Goal: Task Accomplishment & Management: Manage account settings

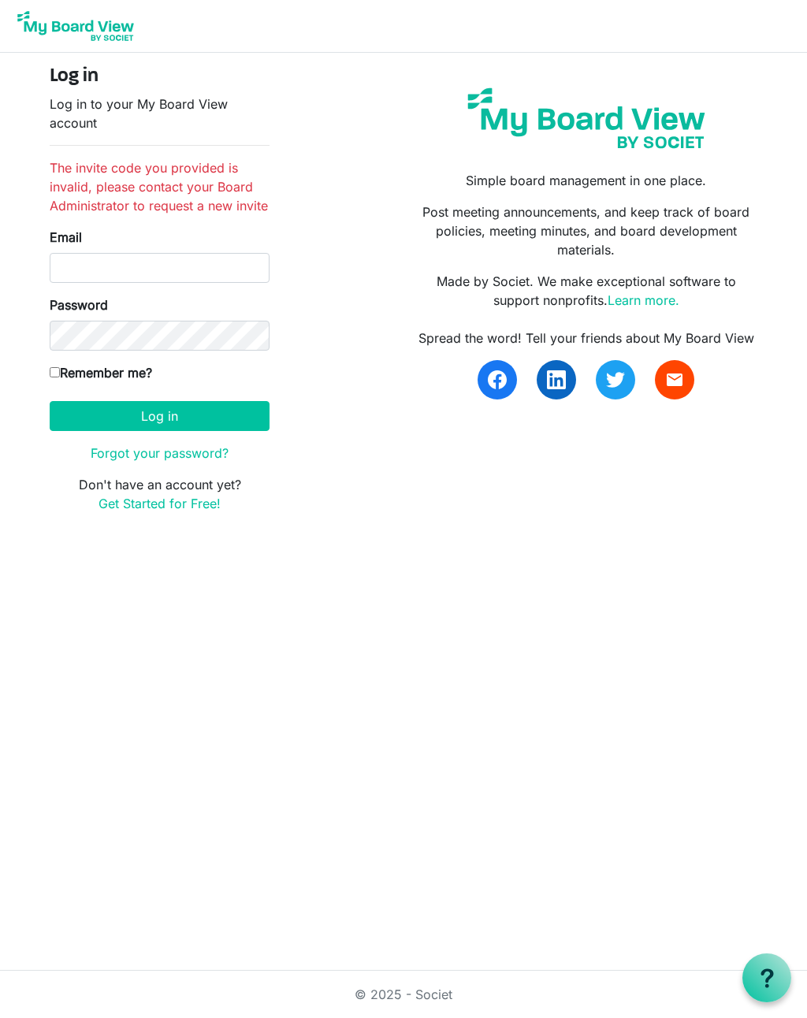
click at [184, 266] on input "Email" at bounding box center [160, 268] width 220 height 30
type input "ammiepoag@rogers.com"
click at [159, 415] on button "Log in" at bounding box center [160, 416] width 220 height 30
click at [165, 397] on form "Log in Log in to your My Board View account The invite code you provided is inv…" at bounding box center [160, 289] width 220 height 448
click at [174, 417] on button "Log in" at bounding box center [160, 416] width 220 height 30
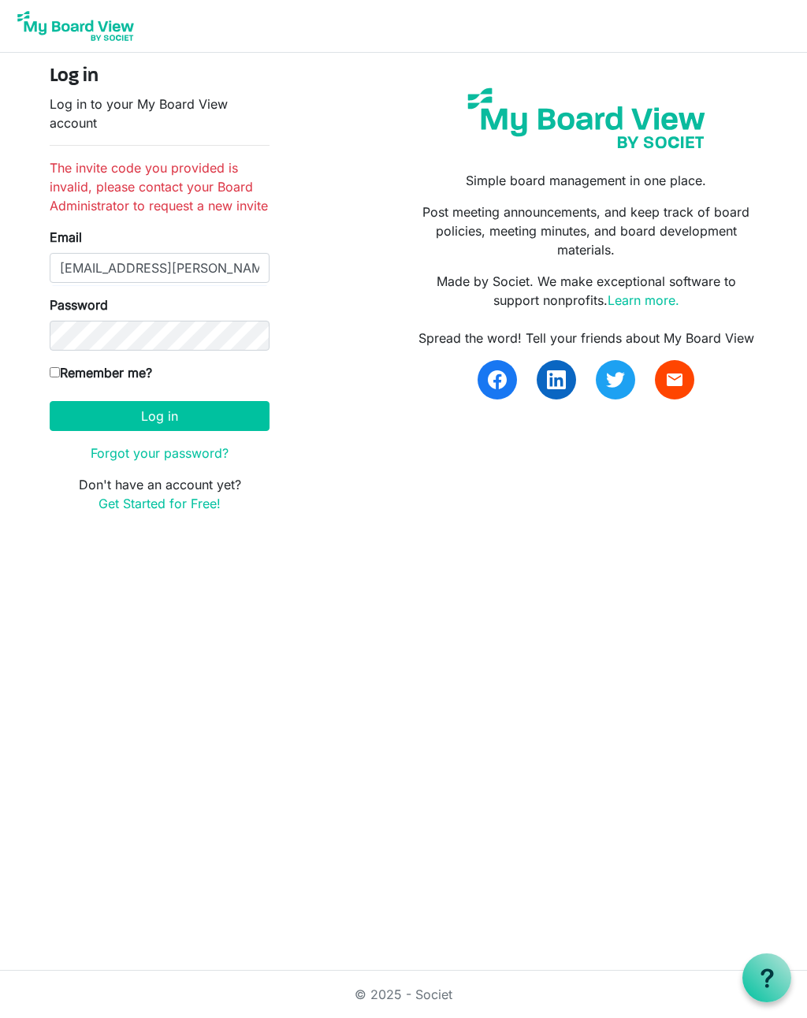
click at [168, 450] on link "Forgot your password?" at bounding box center [160, 453] width 138 height 16
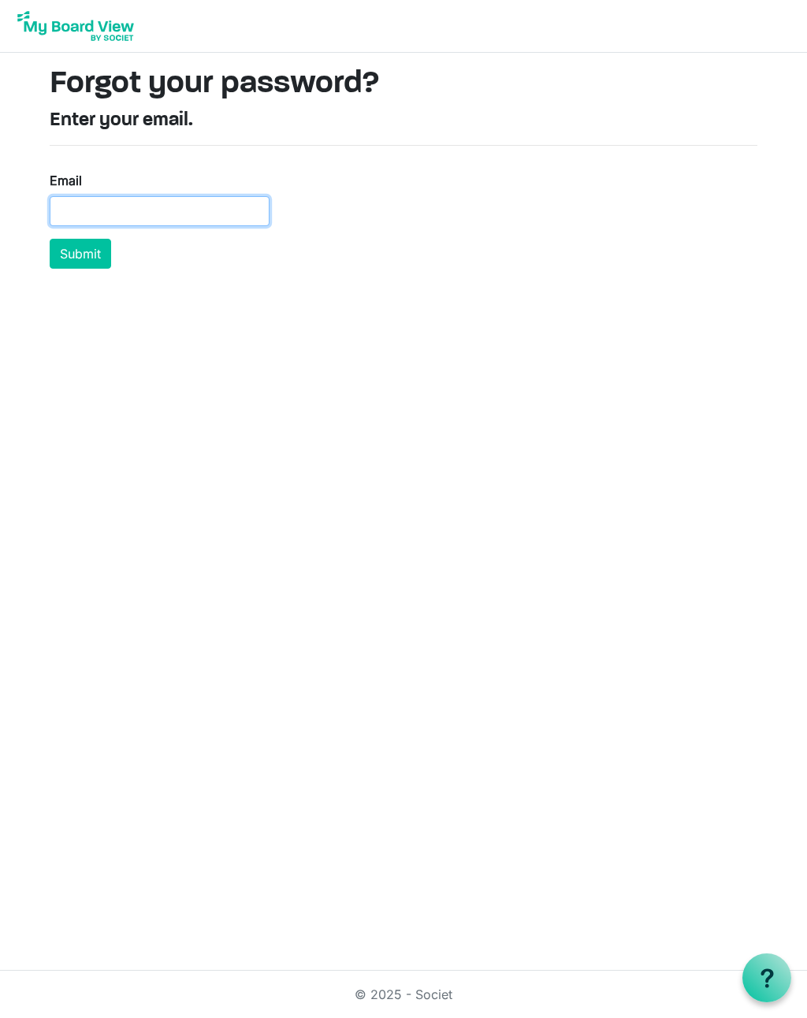
click at [199, 204] on input "Email" at bounding box center [160, 211] width 220 height 30
type input "[EMAIL_ADDRESS][PERSON_NAME][DOMAIN_NAME]"
click at [61, 252] on button "Submit" at bounding box center [80, 254] width 61 height 30
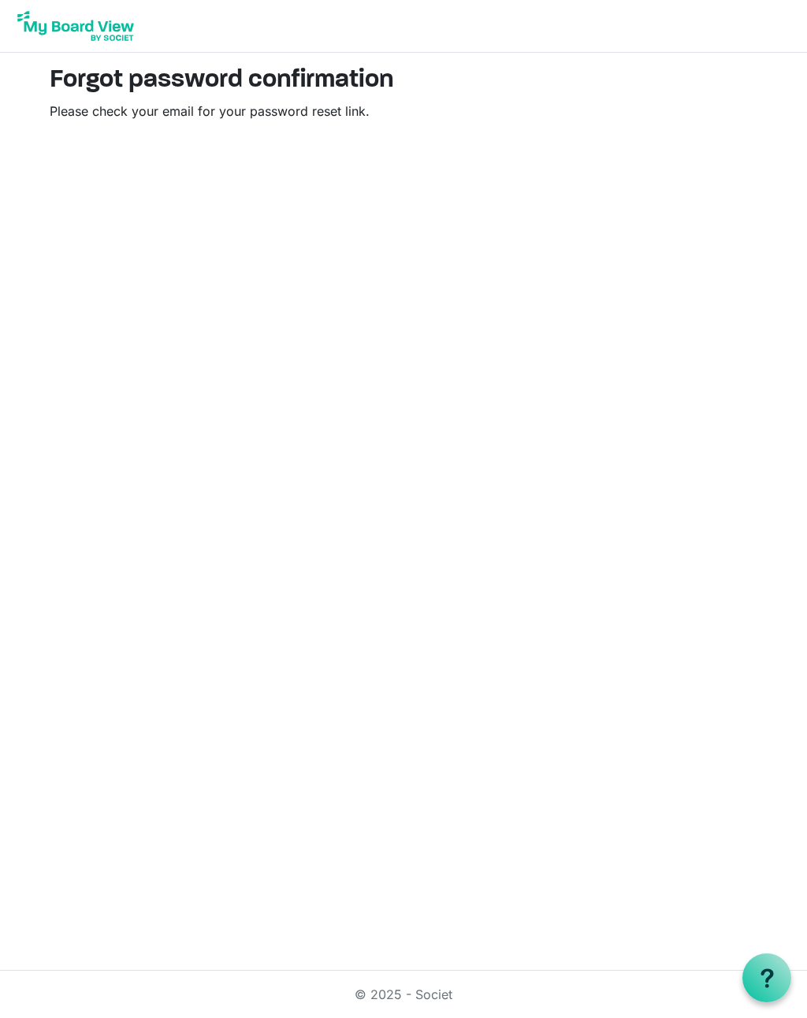
click at [463, 813] on html "Forgot password confirmation Please check your email for your password reset li…" at bounding box center [403, 509] width 807 height 1018
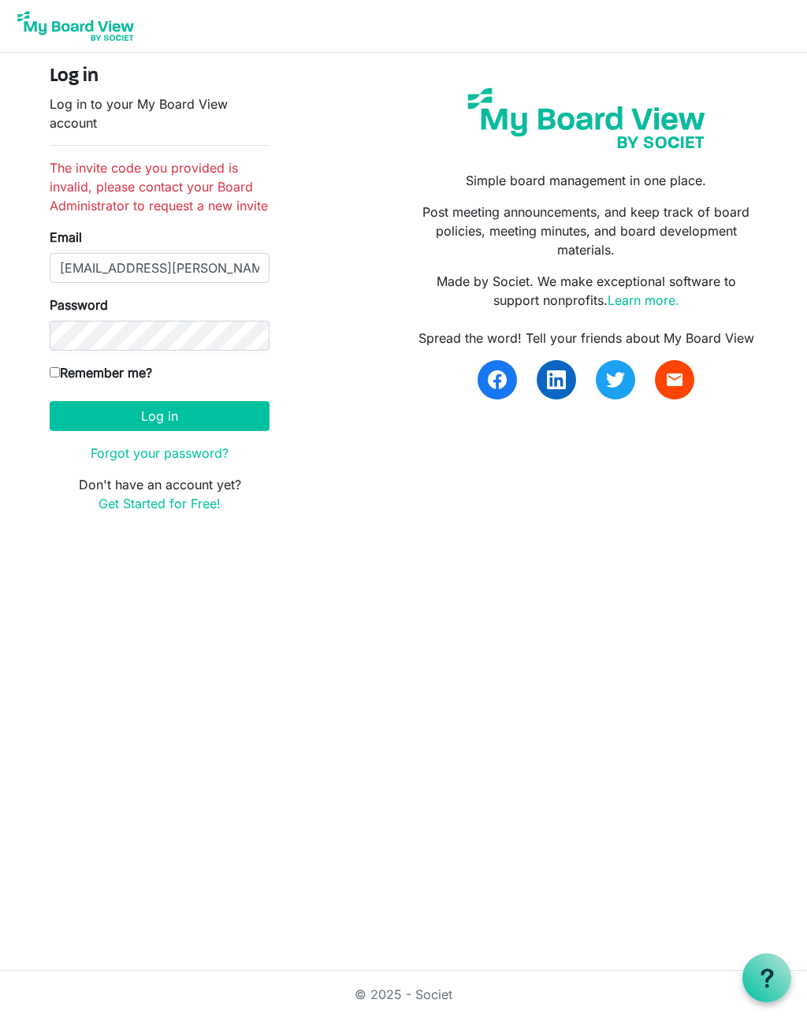
click at [114, 418] on button "Log in" at bounding box center [160, 416] width 220 height 30
click at [603, 685] on html "Log in Log in to your My Board View account The invite code you provided is inv…" at bounding box center [403, 509] width 807 height 1018
click at [654, 116] on img at bounding box center [586, 118] width 257 height 80
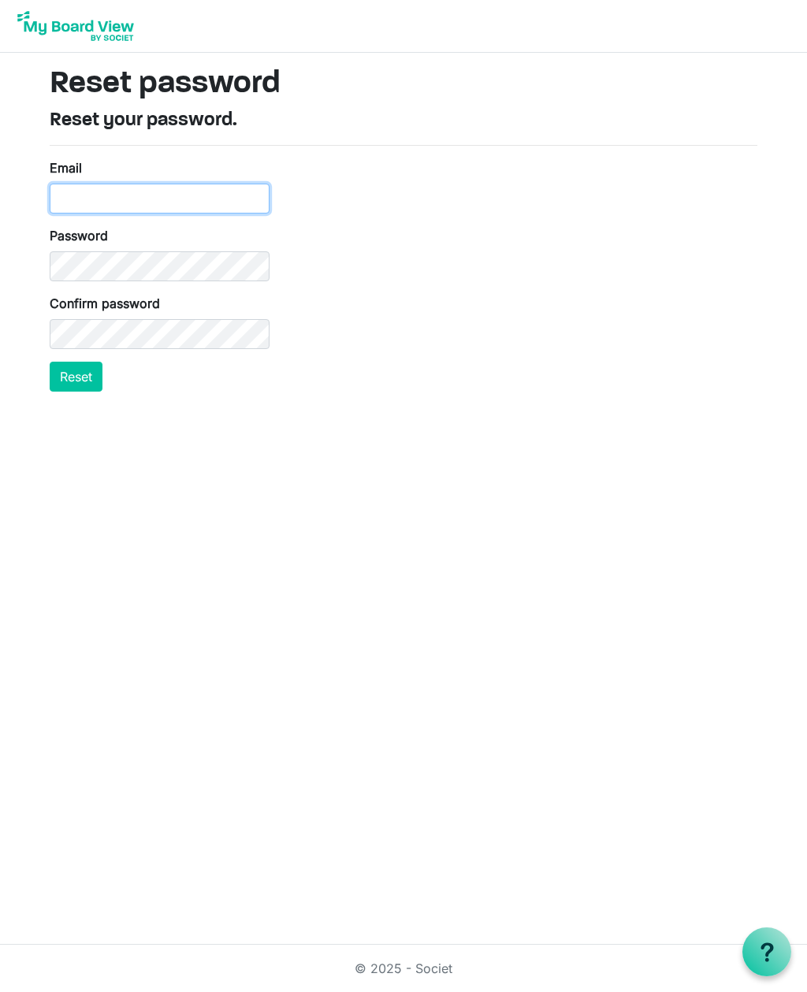
click at [72, 198] on input "Email" at bounding box center [160, 199] width 220 height 30
type input "ammiepoag@rogers.com"
click at [84, 380] on button "Reset" at bounding box center [76, 377] width 53 height 30
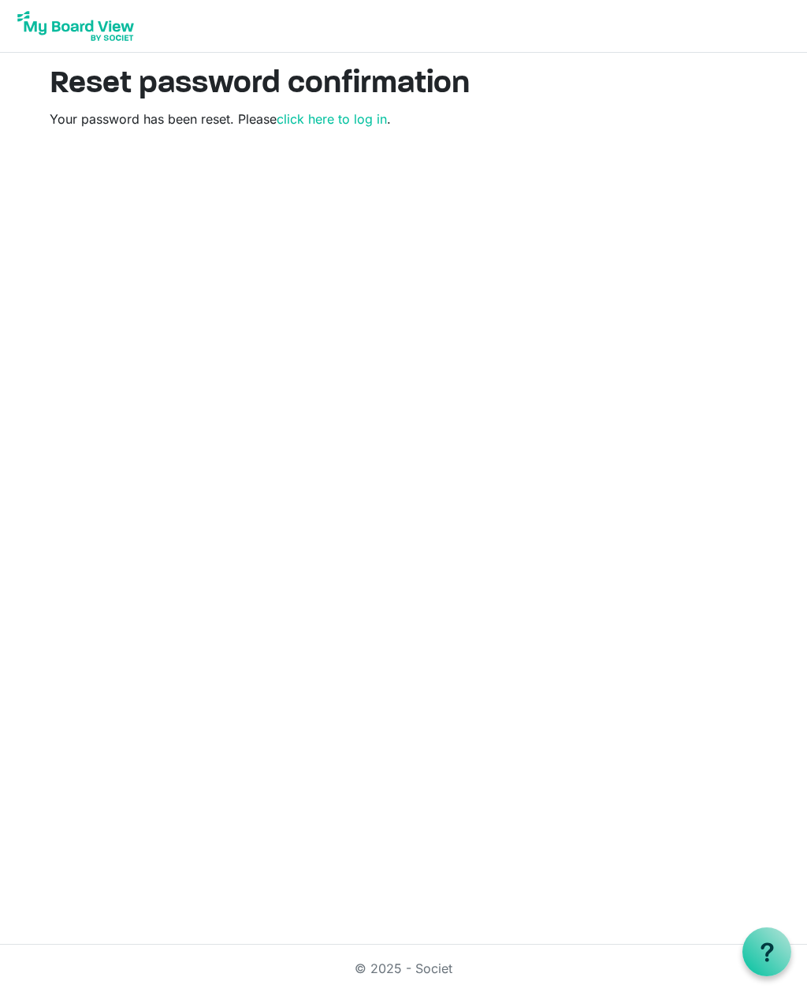
click at [358, 116] on link "click here to log in" at bounding box center [332, 119] width 110 height 16
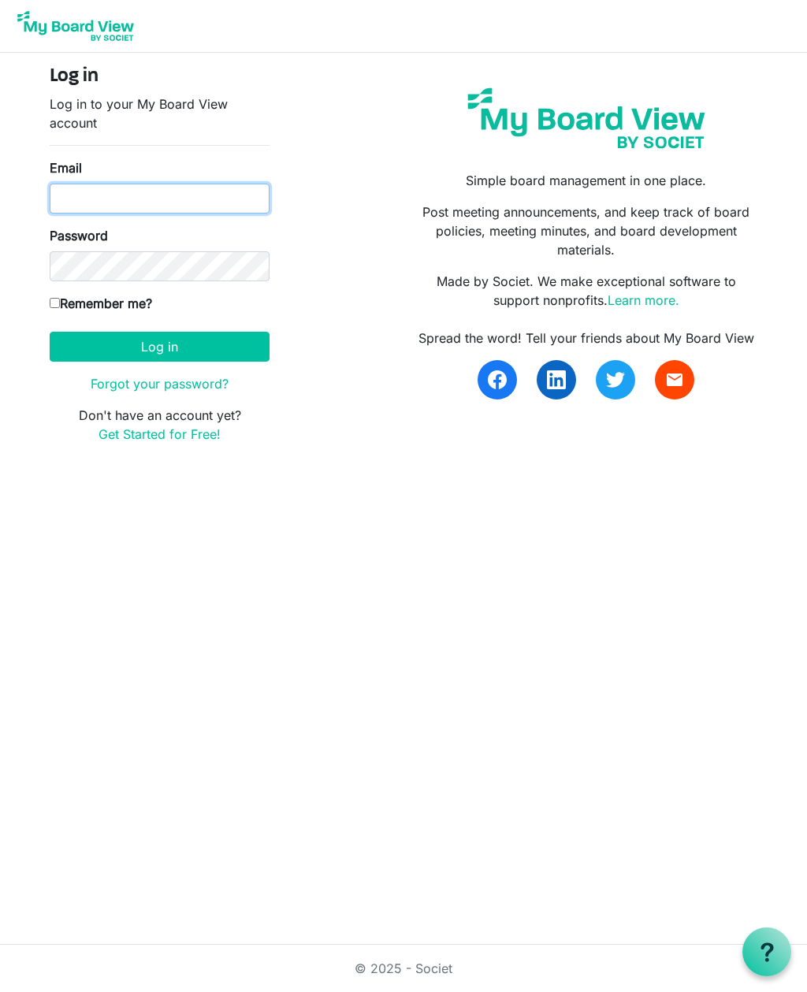
click at [120, 196] on input "Email" at bounding box center [160, 199] width 220 height 30
click at [217, 195] on input "Email" at bounding box center [160, 199] width 220 height 30
type input "ammiepoag@rogers.com"
click at [159, 346] on button "Log in" at bounding box center [160, 347] width 220 height 30
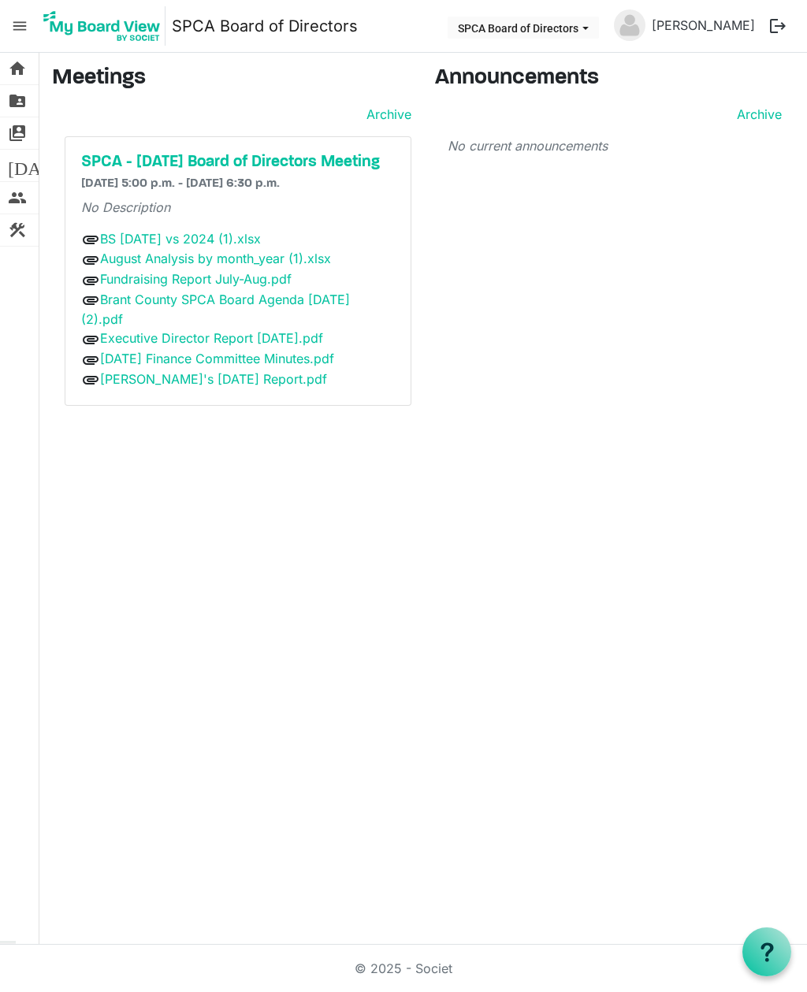
click at [334, 324] on link "Brant County SPCA Board Agenda [DATE] (2).pdf" at bounding box center [215, 310] width 269 height 36
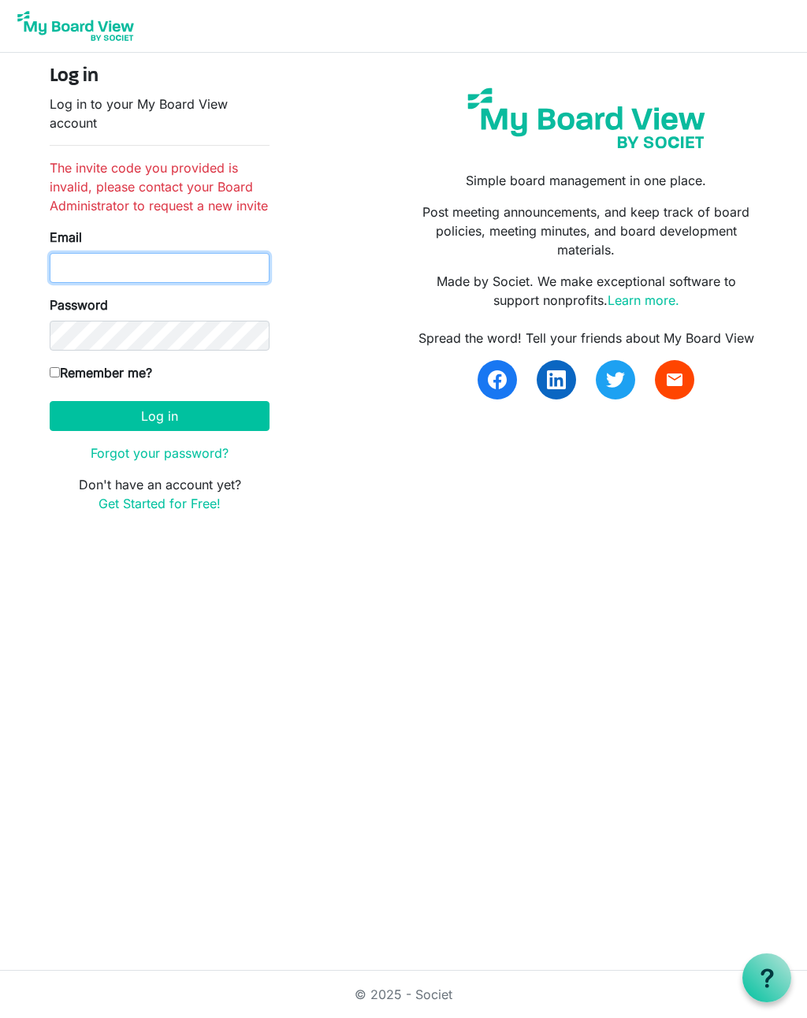
type input "[EMAIL_ADDRESS][PERSON_NAME][DOMAIN_NAME]"
click at [117, 419] on button "Log in" at bounding box center [160, 416] width 220 height 30
click at [179, 420] on button "Log in" at bounding box center [160, 416] width 220 height 30
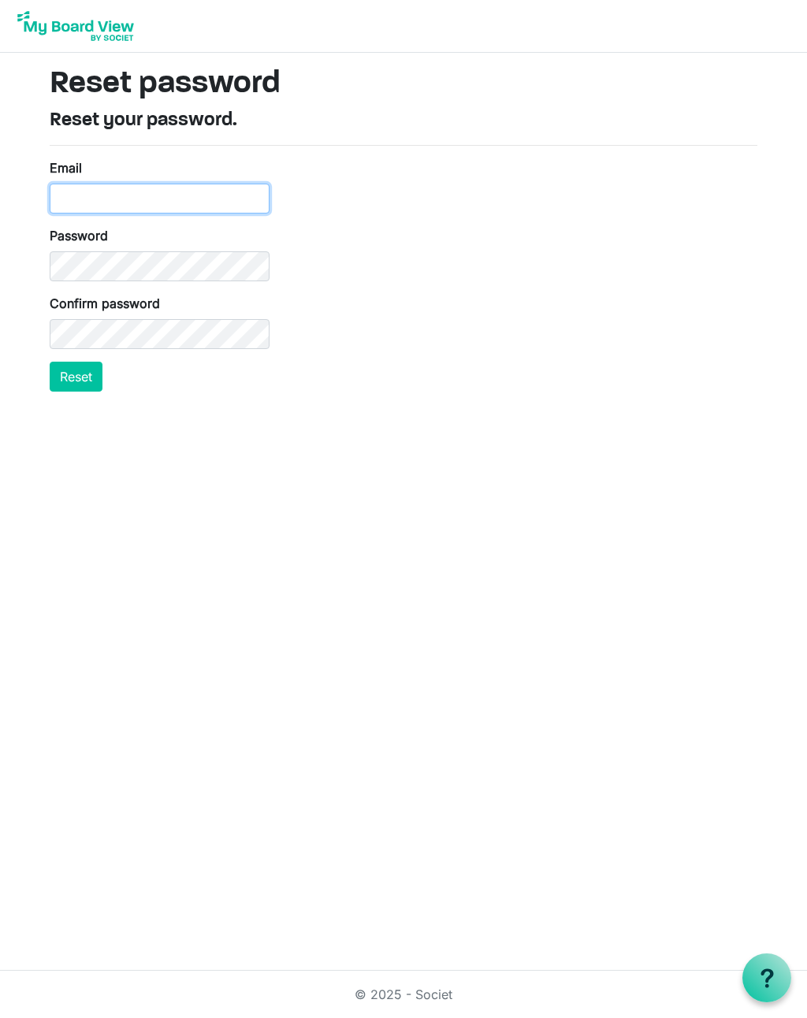
click at [234, 197] on input "Email" at bounding box center [160, 199] width 220 height 30
type input "[EMAIL_ADDRESS][PERSON_NAME][DOMAIN_NAME]"
click at [74, 385] on button "Reset" at bounding box center [76, 377] width 53 height 30
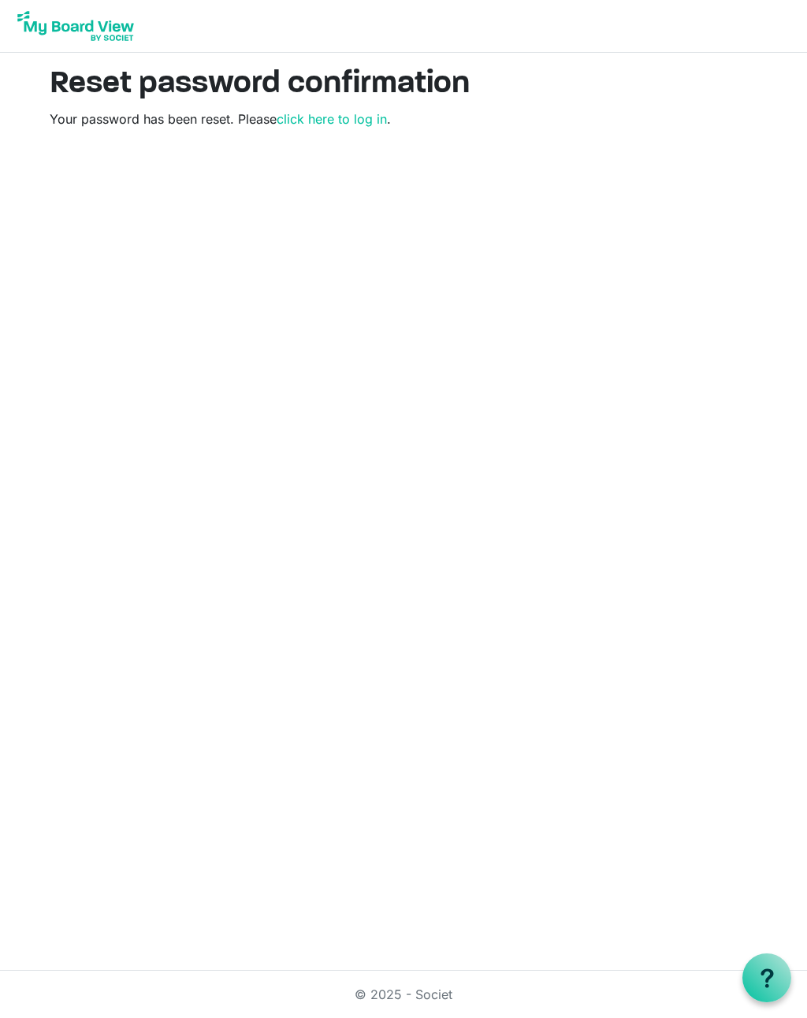
click at [340, 120] on link "click here to log in" at bounding box center [332, 119] width 110 height 16
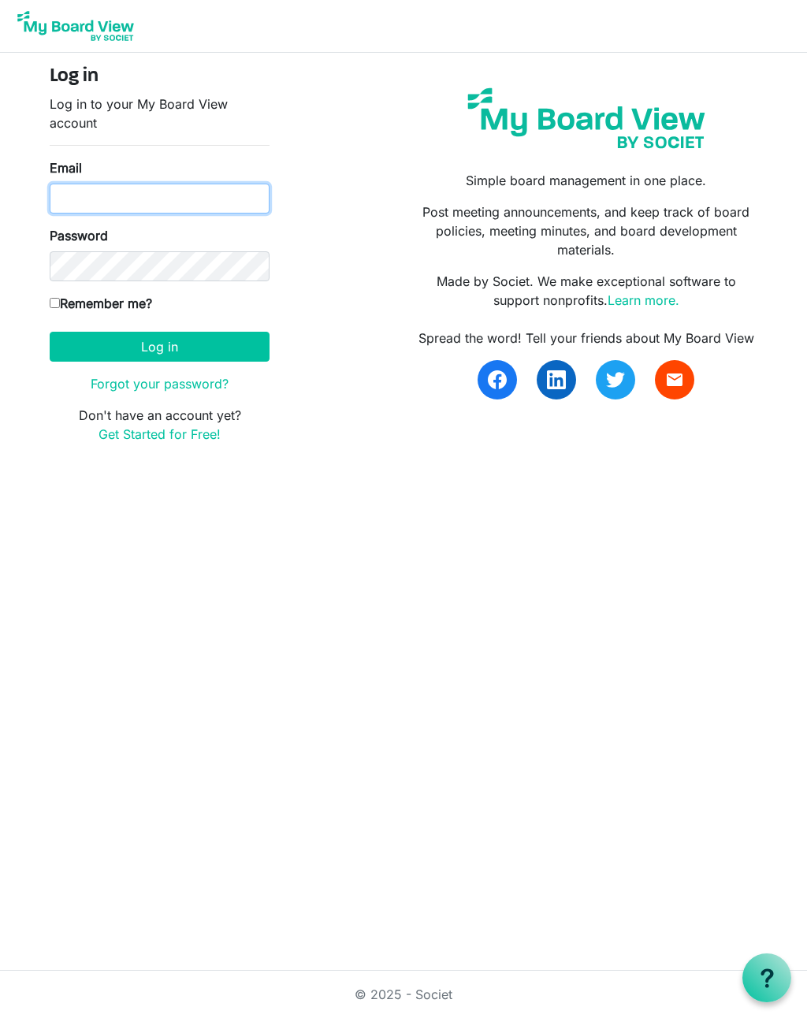
click at [225, 194] on input "Email" at bounding box center [160, 199] width 220 height 30
type input "ammiepoag@rogers.com"
click at [159, 346] on button "Log in" at bounding box center [160, 347] width 220 height 30
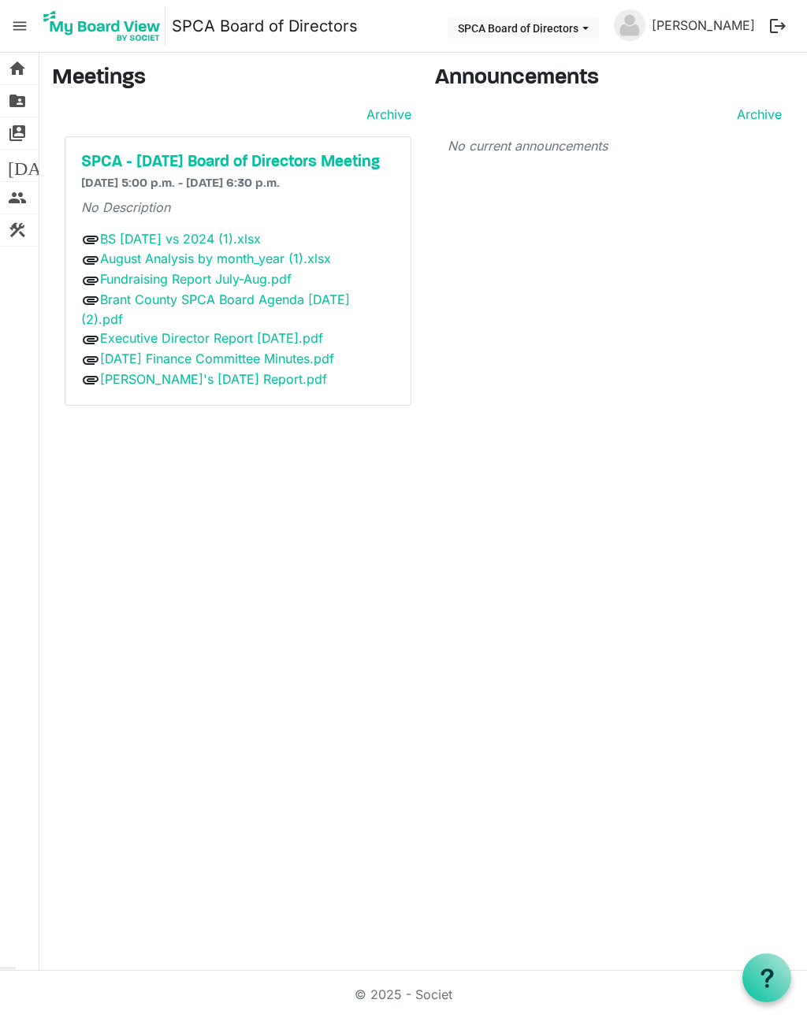
click at [775, 31] on button "logout" at bounding box center [777, 25] width 33 height 33
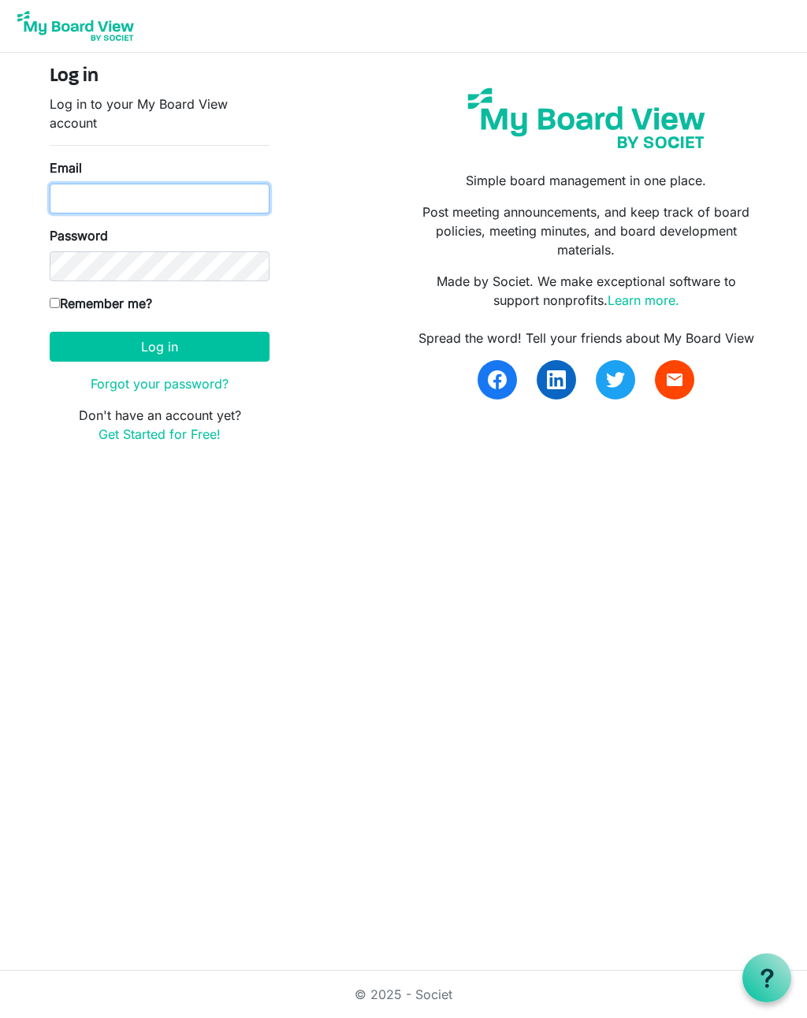
type input "[EMAIL_ADDRESS][PERSON_NAME][DOMAIN_NAME]"
click at [162, 332] on button "Log in" at bounding box center [160, 347] width 220 height 30
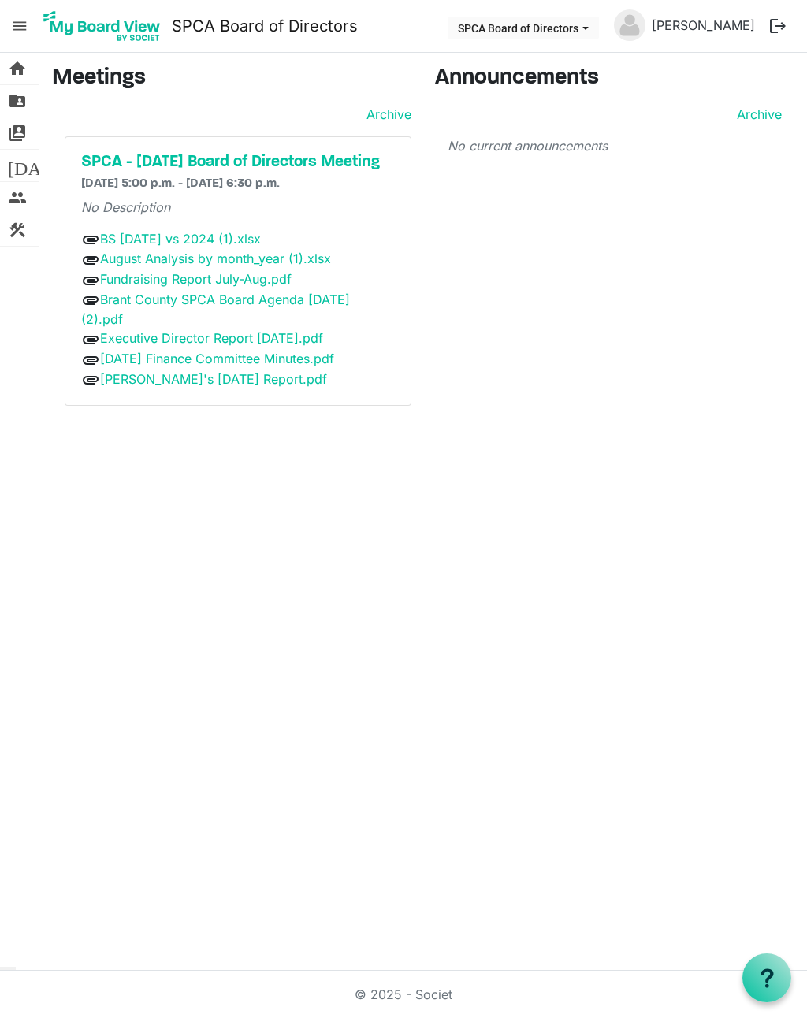
click at [20, 102] on span "folder_shared" at bounding box center [17, 101] width 19 height 32
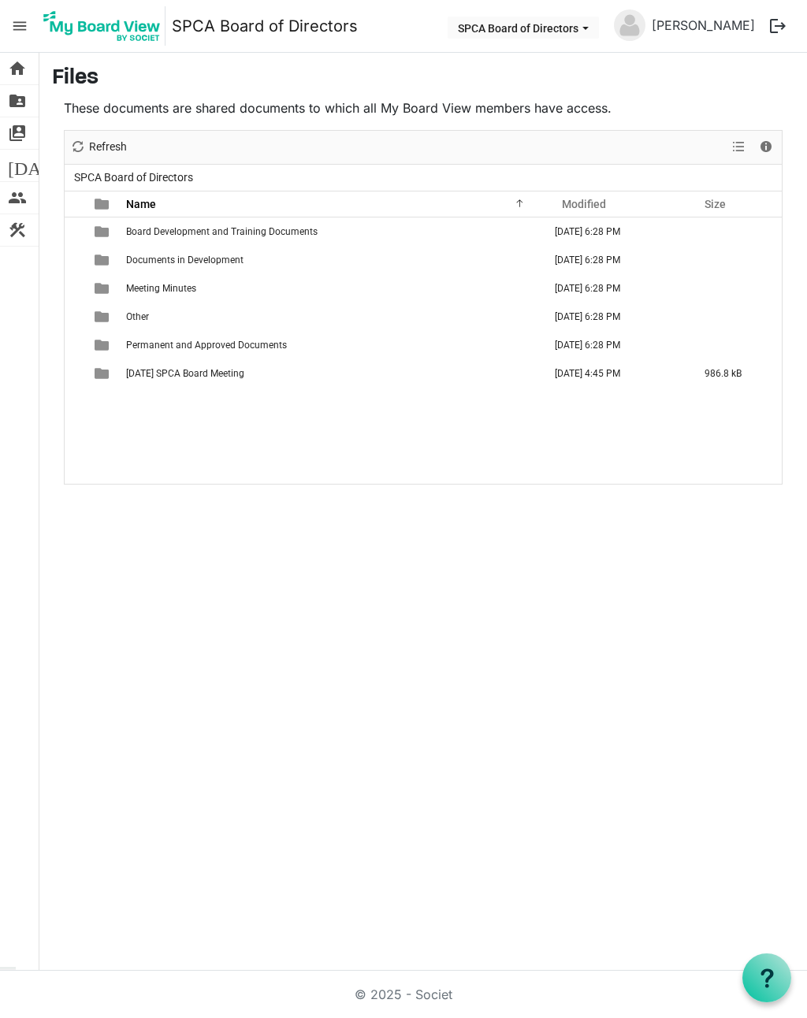
click at [24, 98] on span "folder_shared" at bounding box center [17, 101] width 19 height 32
click at [21, 67] on span "home" at bounding box center [17, 69] width 19 height 32
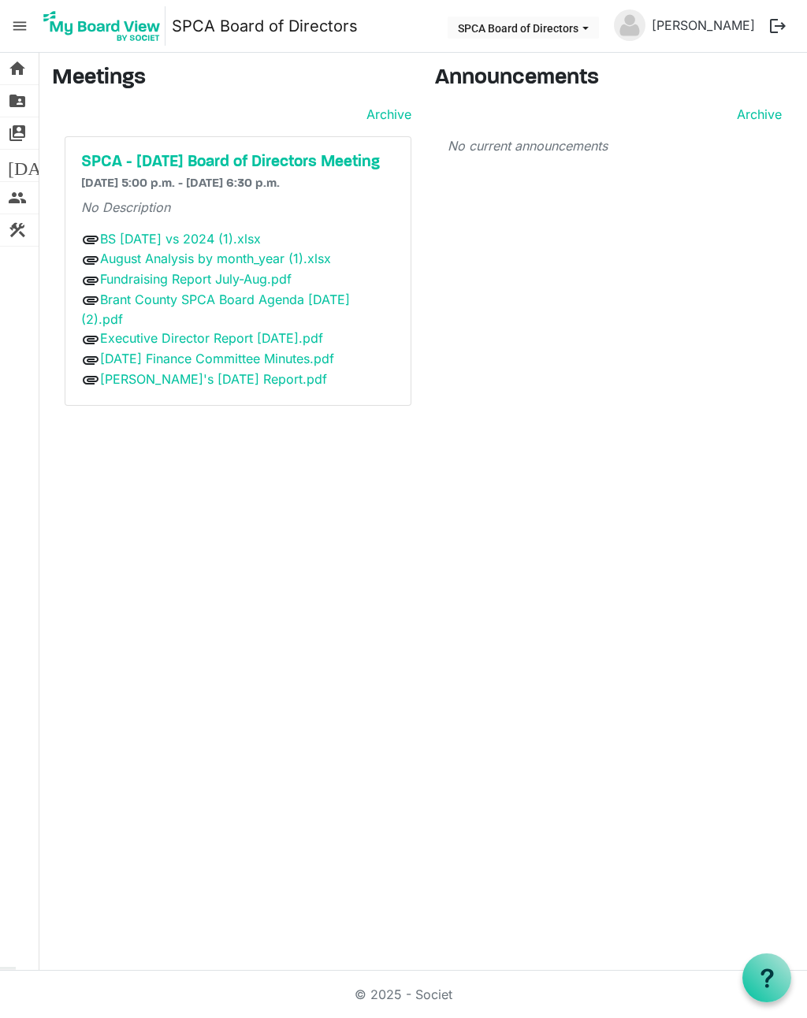
click at [217, 247] on link "BS [DATE] vs 2024 (1).xlsx" at bounding box center [180, 239] width 161 height 16
click at [255, 287] on link "Fundraising Report July-Aug.pdf" at bounding box center [195, 279] width 191 height 16
click at [599, 32] on button "SPCA Board of Directors" at bounding box center [523, 28] width 151 height 22
click at [593, 27] on span "SPCA Board of Directors dropdownbutton" at bounding box center [585, 28] width 14 height 6
click at [20, 227] on span "construction" at bounding box center [17, 230] width 19 height 32
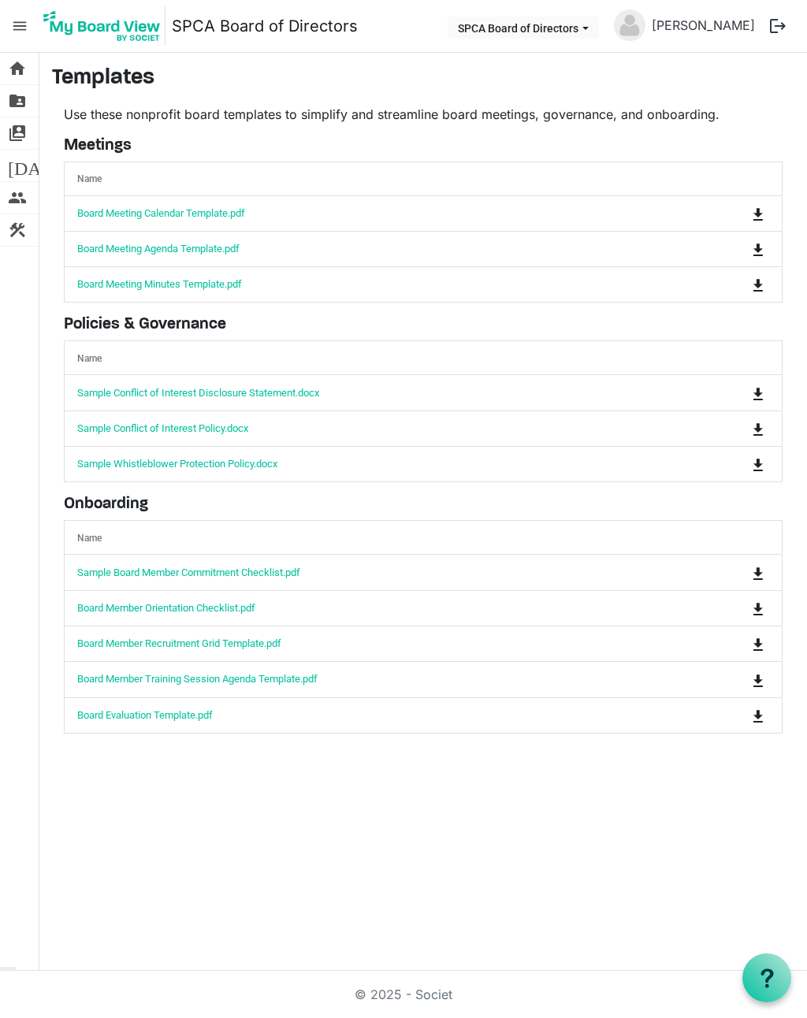
click at [393, 25] on nav "menu SPCA Board of Directors SPCA Board of Directors [PERSON_NAME] logout" at bounding box center [403, 26] width 807 height 53
click at [113, 31] on img at bounding box center [102, 25] width 127 height 39
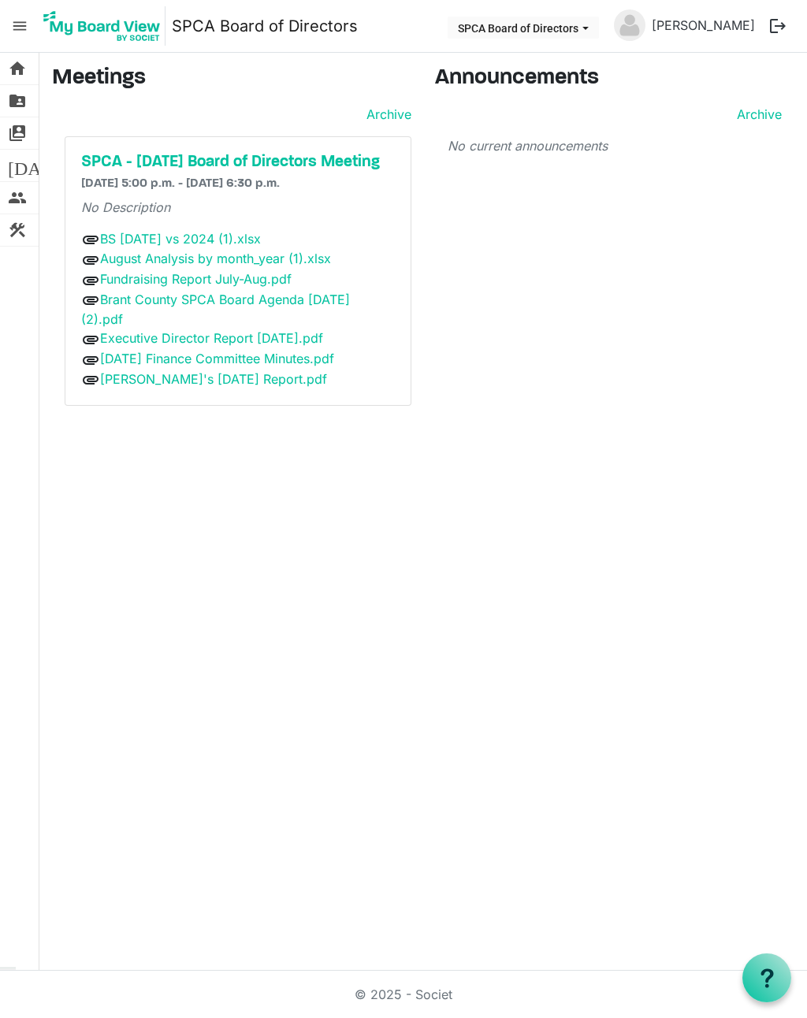
click at [22, 26] on span "menu" at bounding box center [20, 26] width 30 height 30
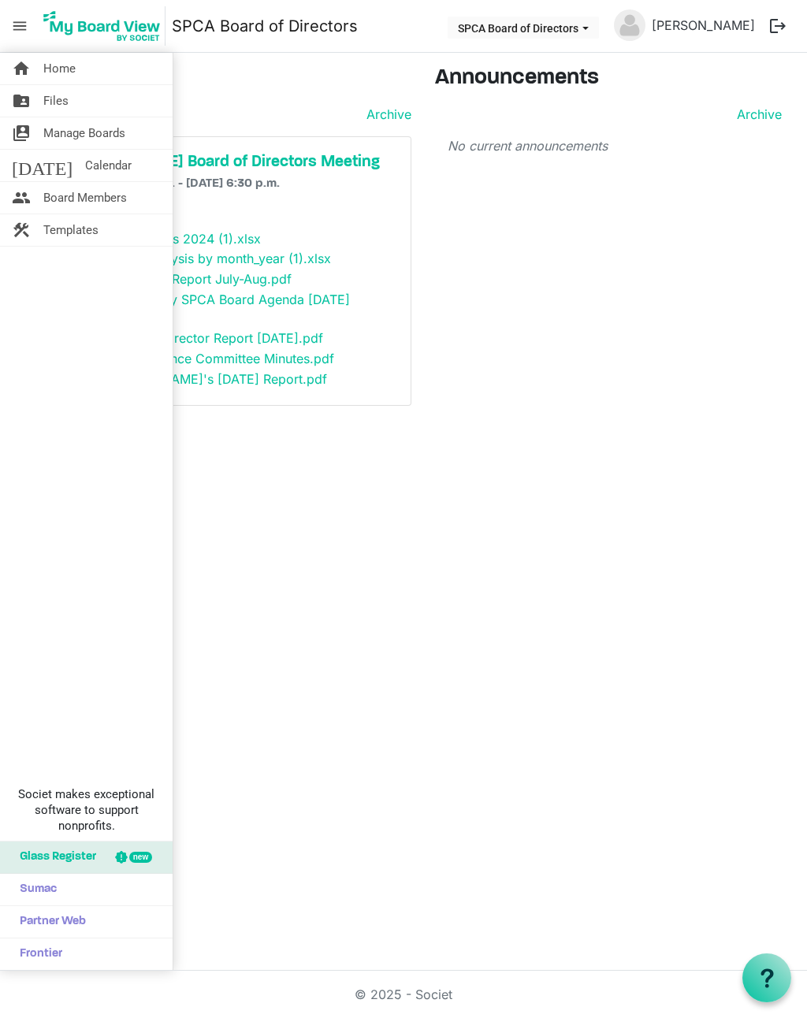
click at [687, 463] on div "home Home folder_shared Files switch_account Manage Boards today Calendar peopl…" at bounding box center [403, 512] width 807 height 918
click at [85, 167] on span "Calendar" at bounding box center [108, 166] width 46 height 32
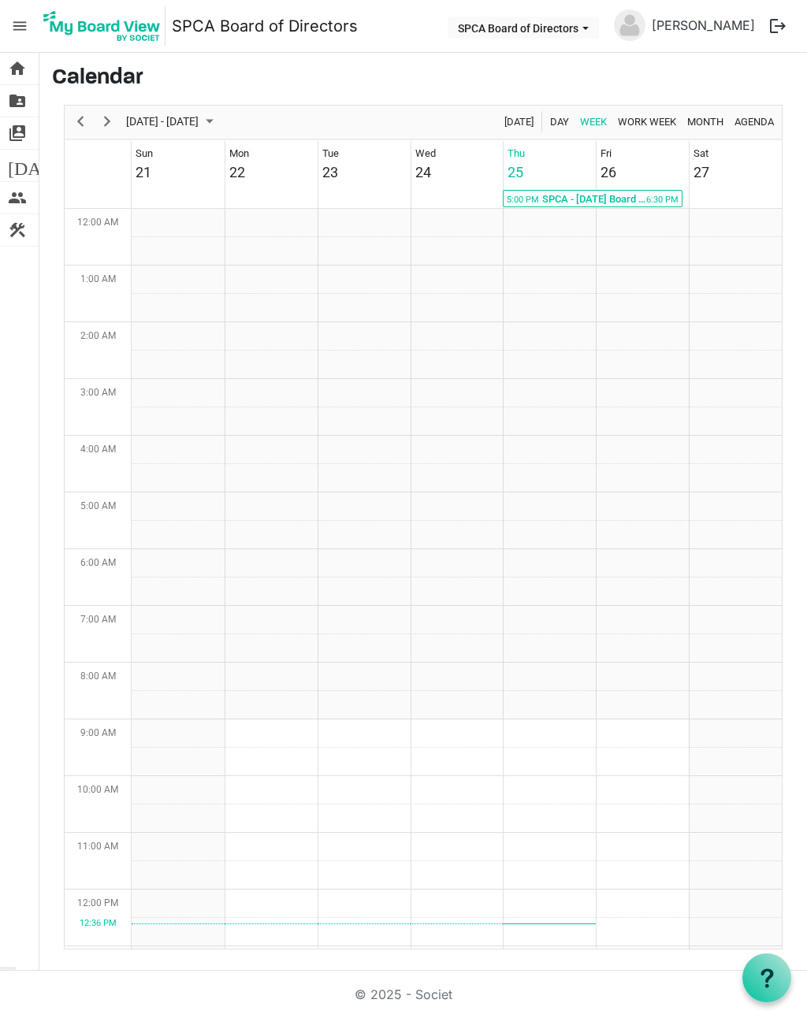
scroll to position [511, 0]
click at [26, 26] on span "menu" at bounding box center [20, 26] width 30 height 30
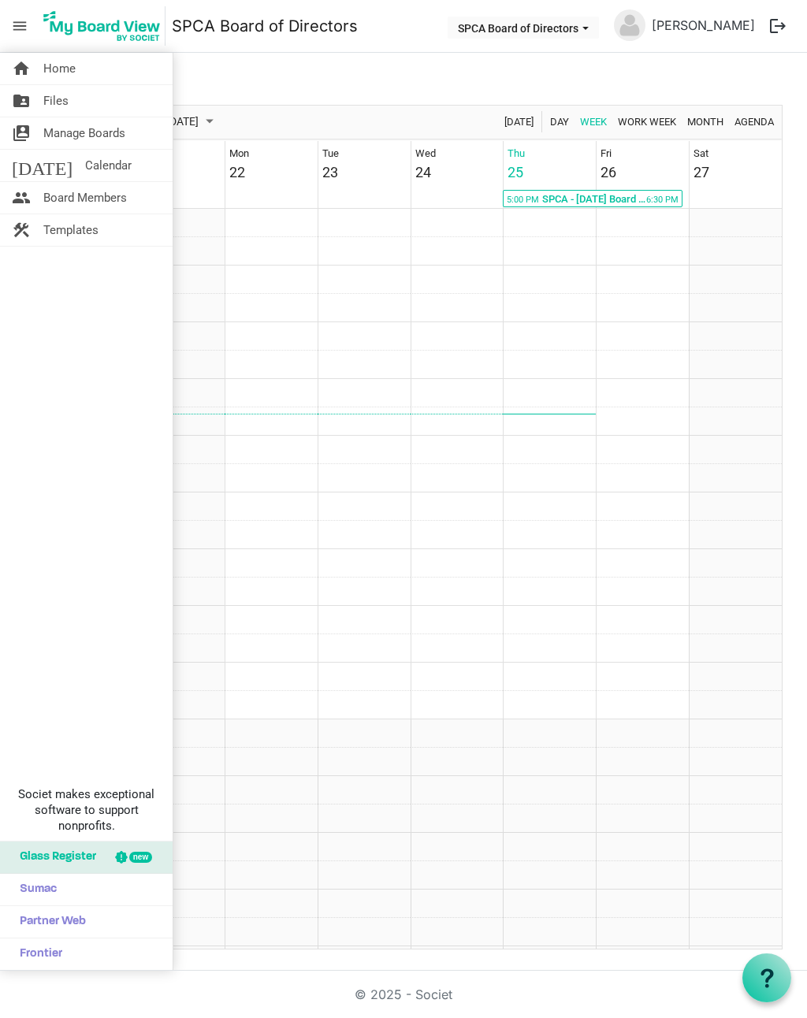
click at [102, 202] on span "Board Members" at bounding box center [85, 198] width 84 height 32
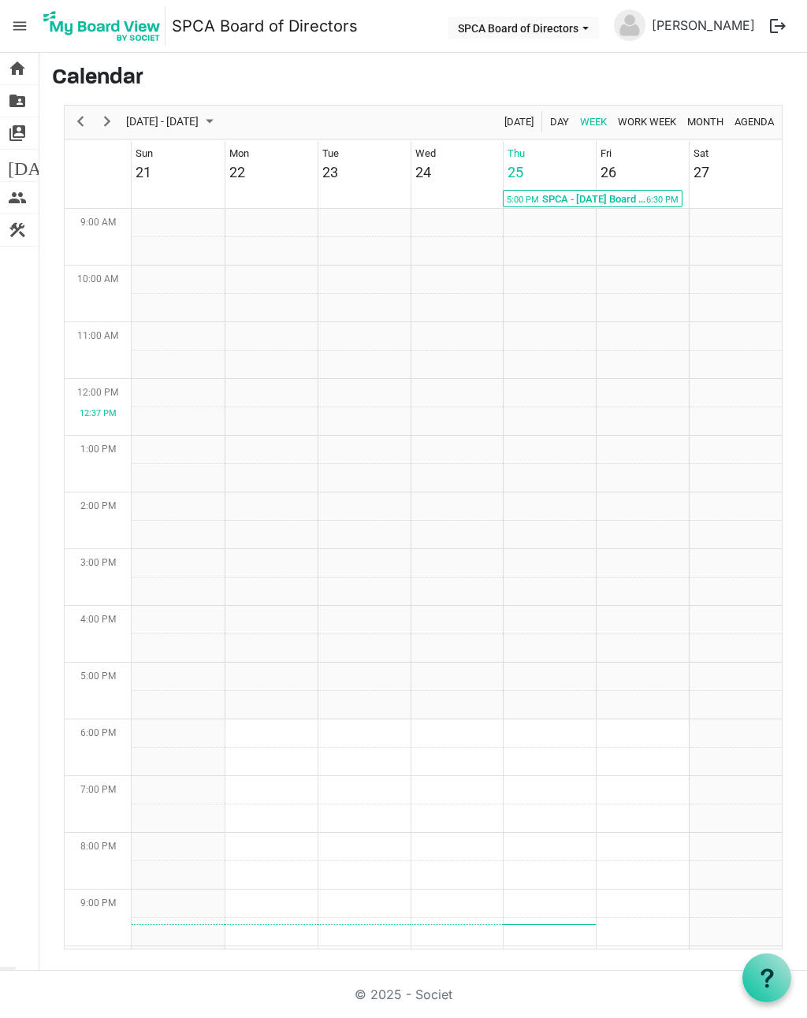
scroll to position [511, 0]
click at [18, 78] on span "home" at bounding box center [17, 69] width 19 height 32
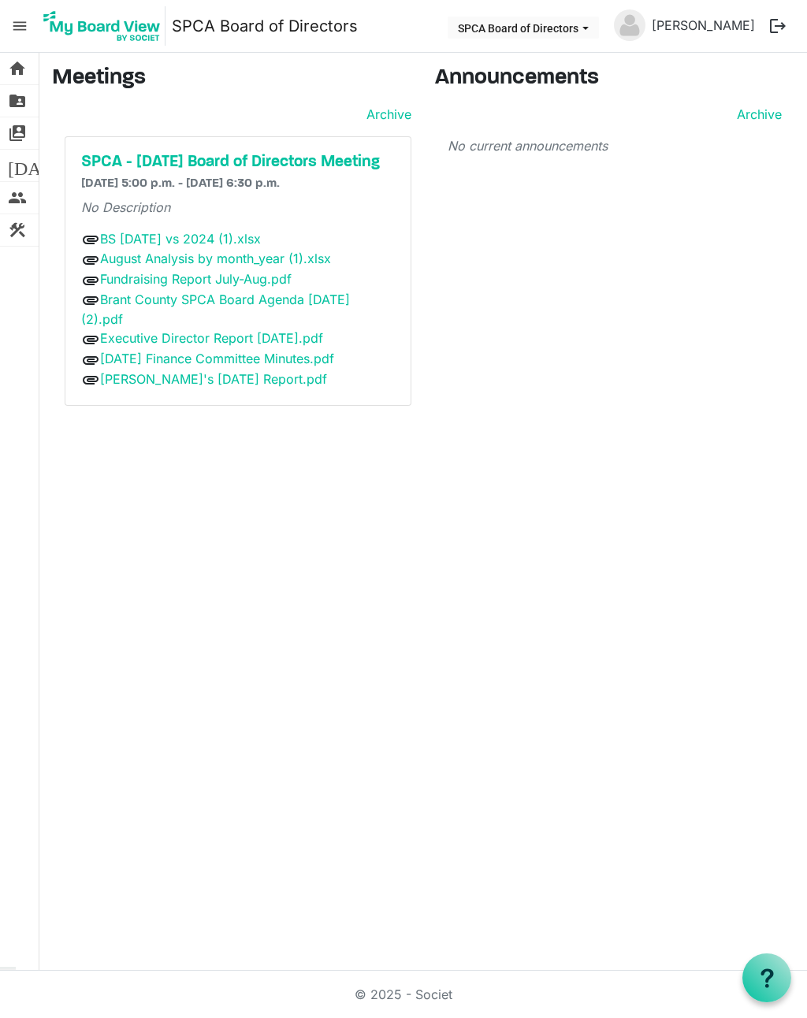
click at [24, 76] on span "home" at bounding box center [17, 69] width 19 height 32
click at [293, 163] on h5 "SPCA - [DATE] Board of Directors Meeting" at bounding box center [238, 162] width 314 height 19
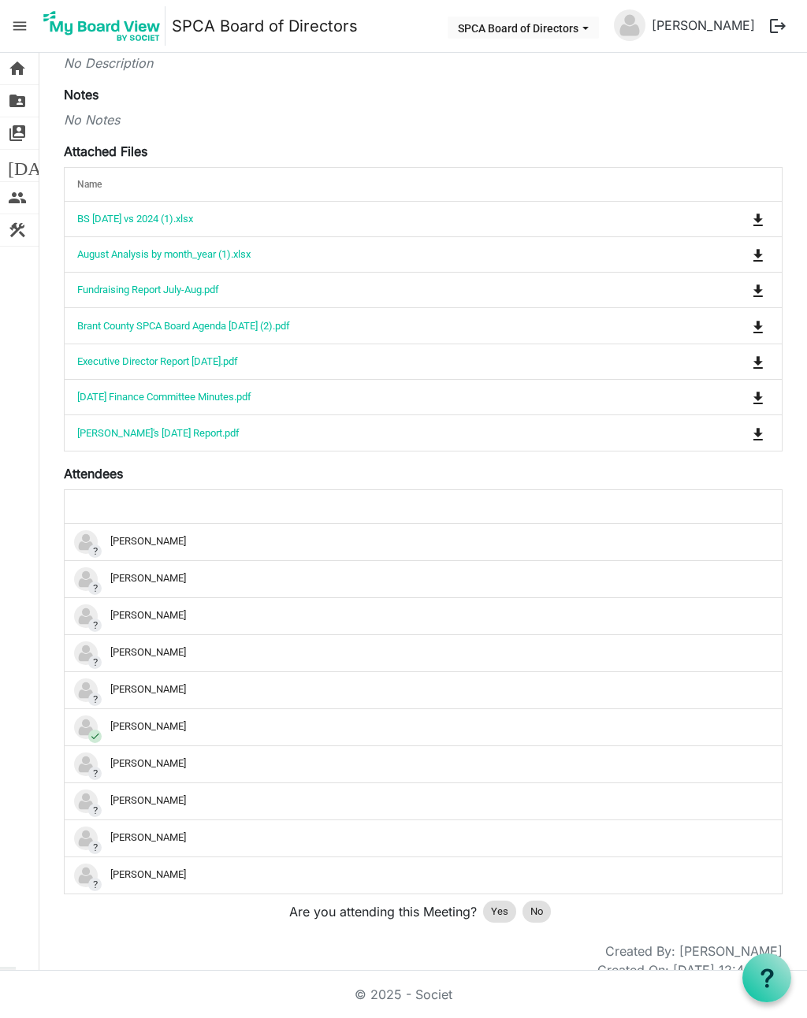
scroll to position [208, 0]
click at [493, 916] on span "Yes" at bounding box center [499, 913] width 17 height 16
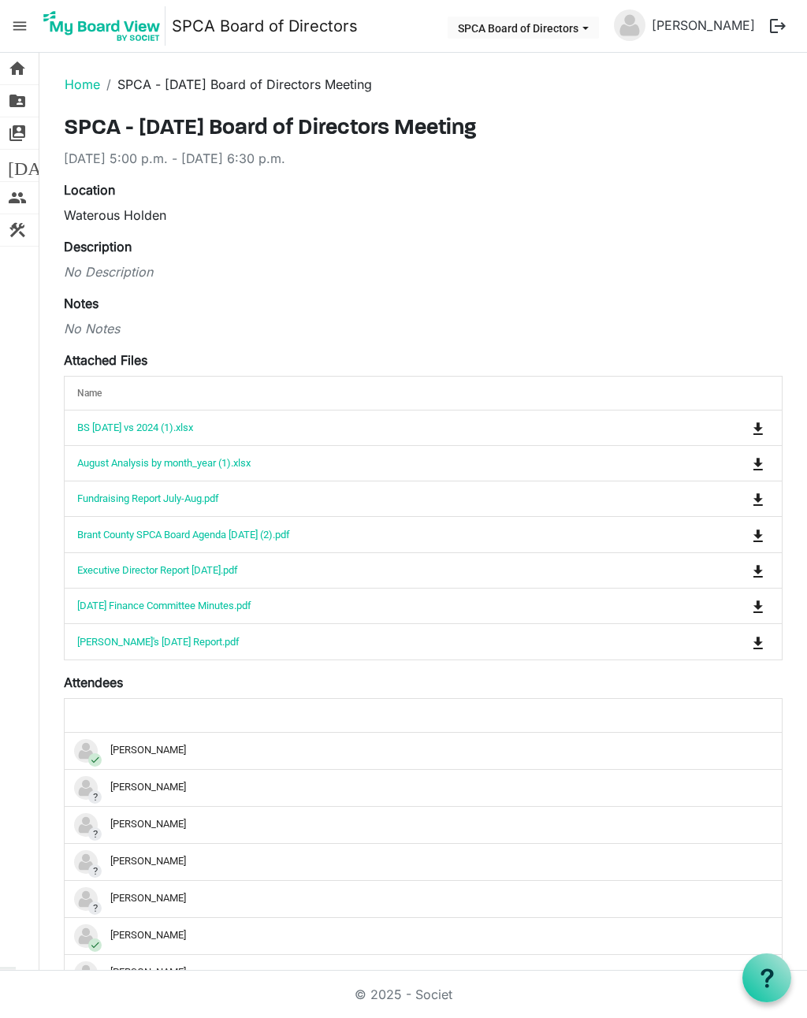
scroll to position [0, 0]
click at [765, 425] on button "is Command column column header" at bounding box center [758, 428] width 22 height 22
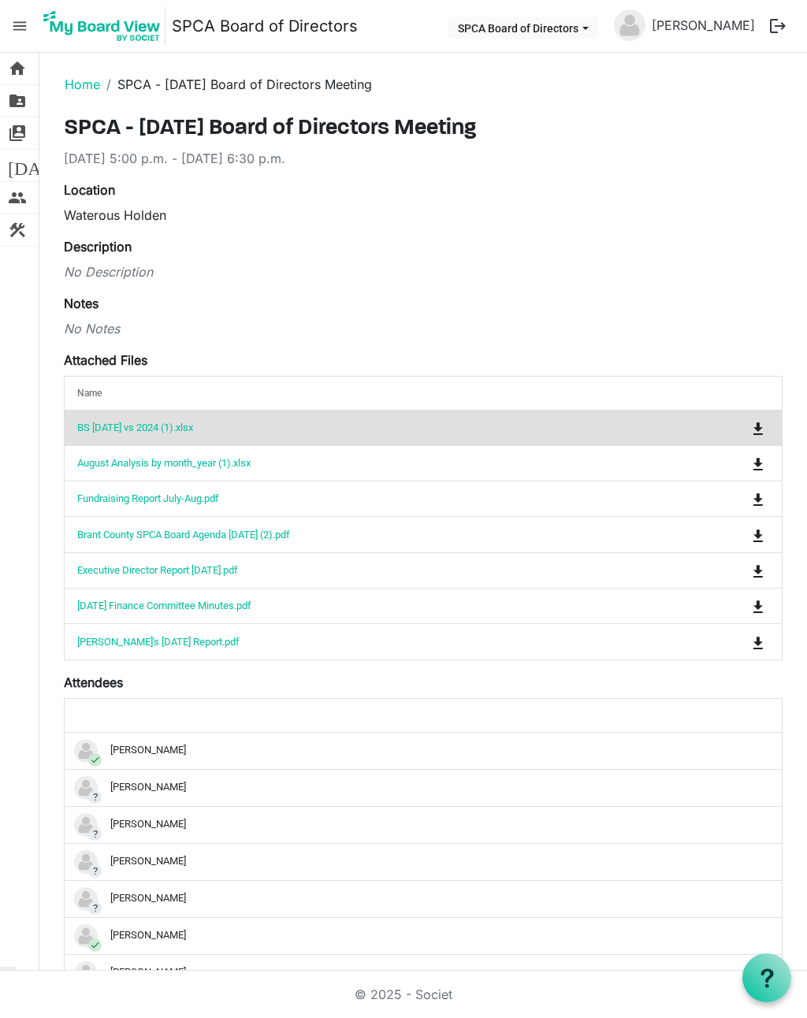
click at [753, 540] on span "is Command column column header" at bounding box center [757, 535] width 9 height 13
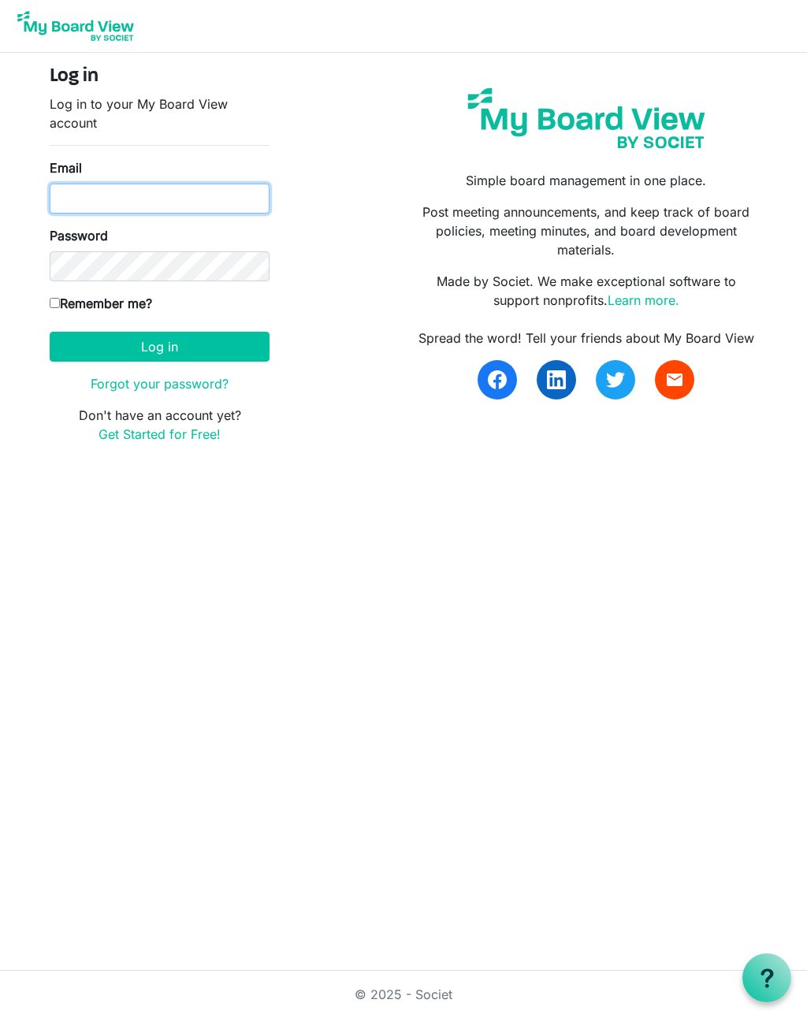
click at [77, 197] on input "Email" at bounding box center [160, 199] width 220 height 30
type input "[EMAIL_ADDRESS][PERSON_NAME][DOMAIN_NAME]"
click at [159, 346] on button "Log in" at bounding box center [160, 347] width 220 height 30
